Goal: Navigation & Orientation: Find specific page/section

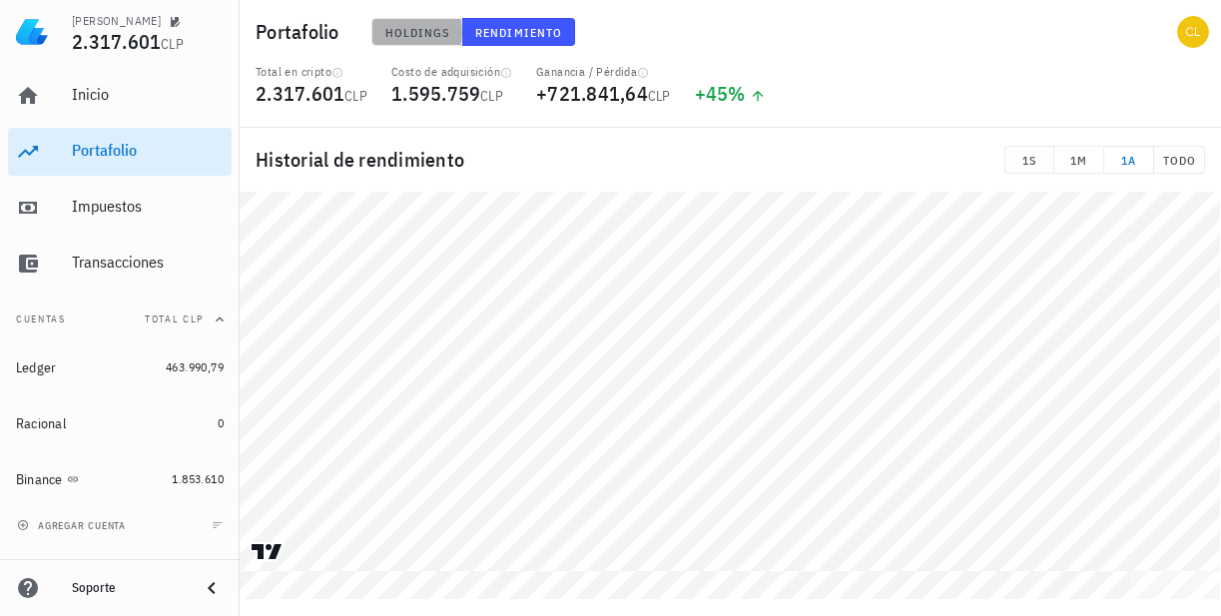
click at [420, 18] on button "Holdings" at bounding box center [417, 32] width 92 height 28
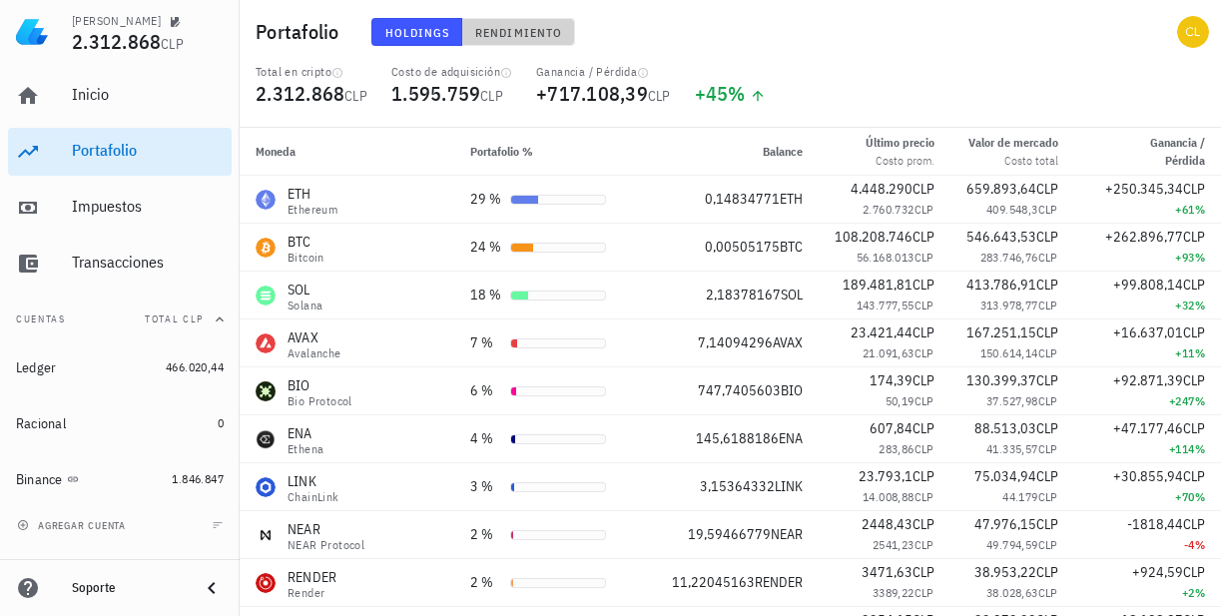
click at [486, 34] on span "Rendimiento" at bounding box center [518, 32] width 88 height 15
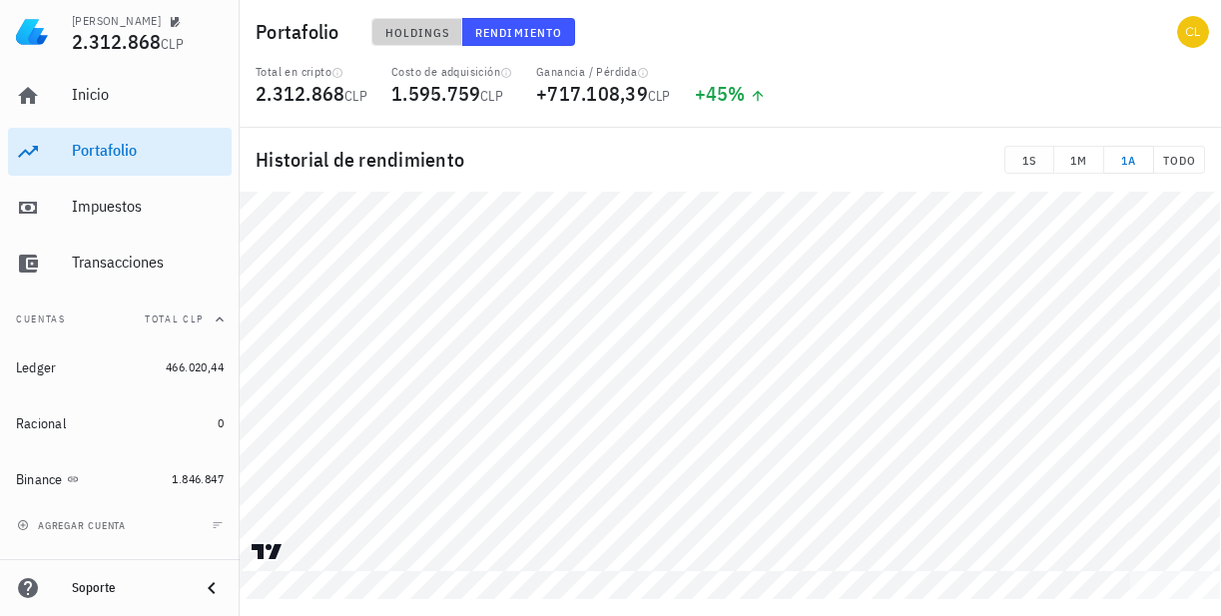
click at [425, 28] on span "Holdings" at bounding box center [417, 32] width 66 height 15
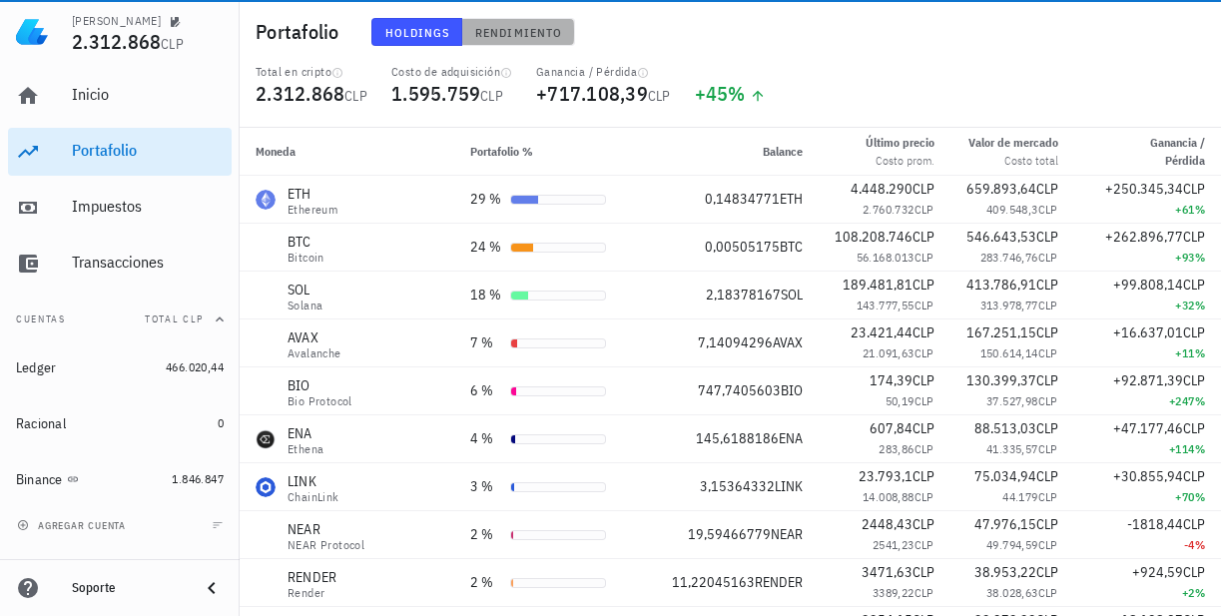
click at [509, 29] on span "Rendimiento" at bounding box center [518, 32] width 88 height 15
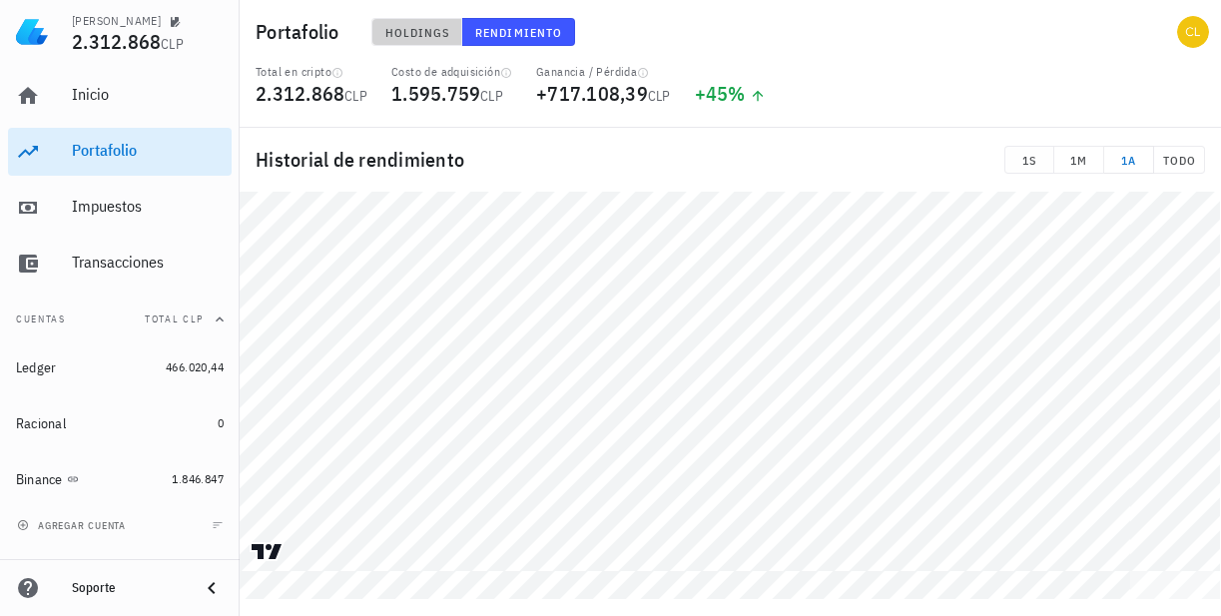
click at [430, 26] on span "Holdings" at bounding box center [417, 32] width 66 height 15
